Goal: Go to known website: Go to known website

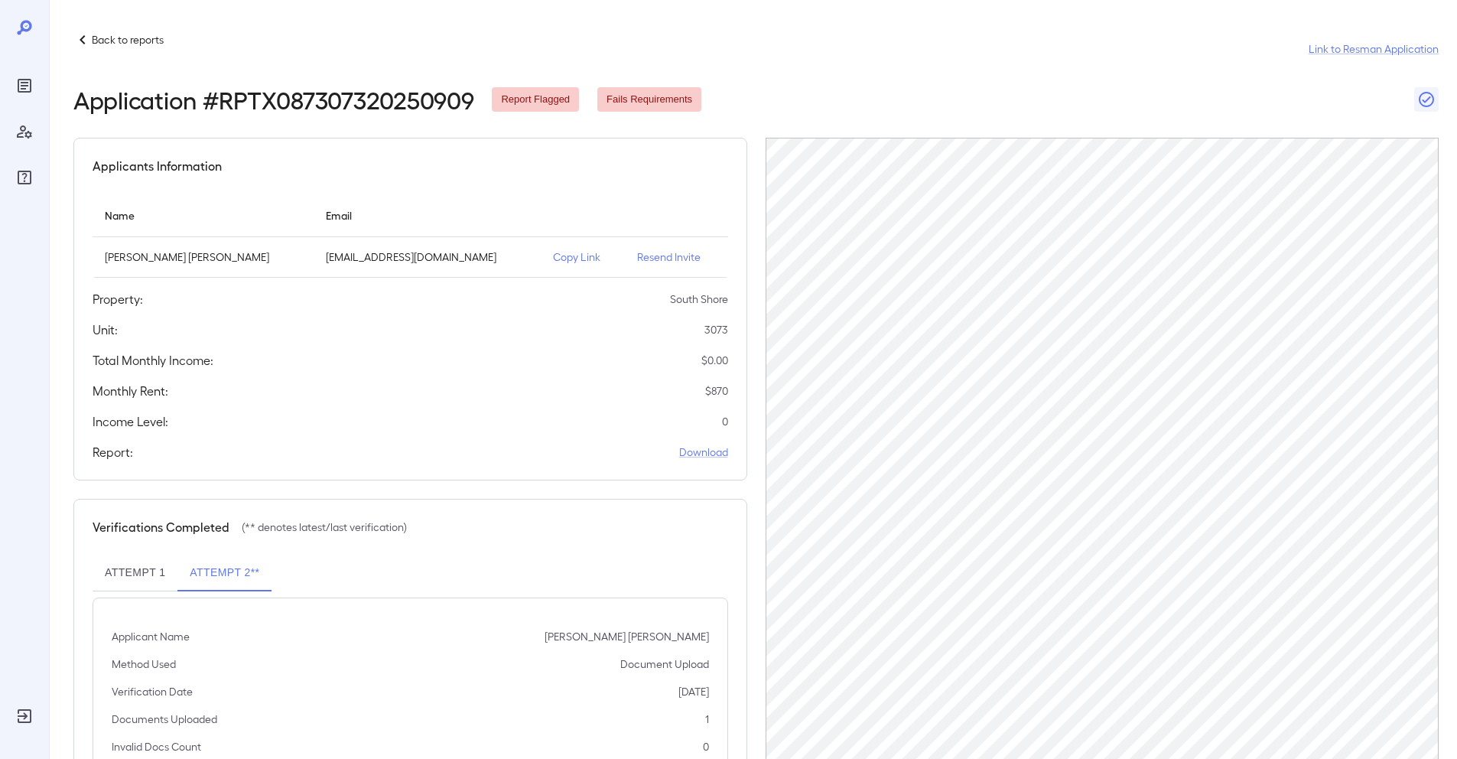
click at [25, 86] on icon "Reports" at bounding box center [25, 86] width 8 height 8
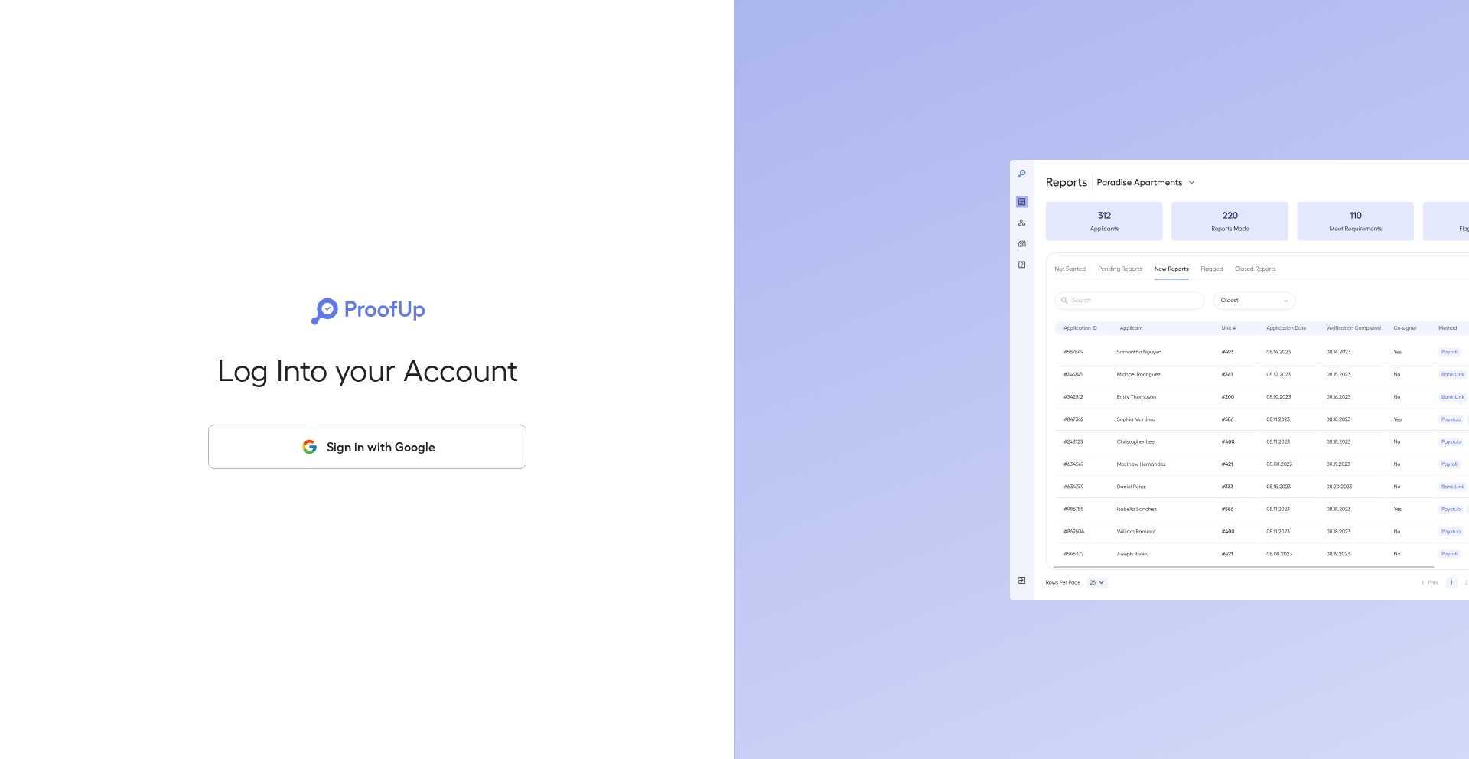
click at [426, 457] on button "Sign in with Google" at bounding box center [367, 447] width 318 height 44
